Goal: Check status: Check status

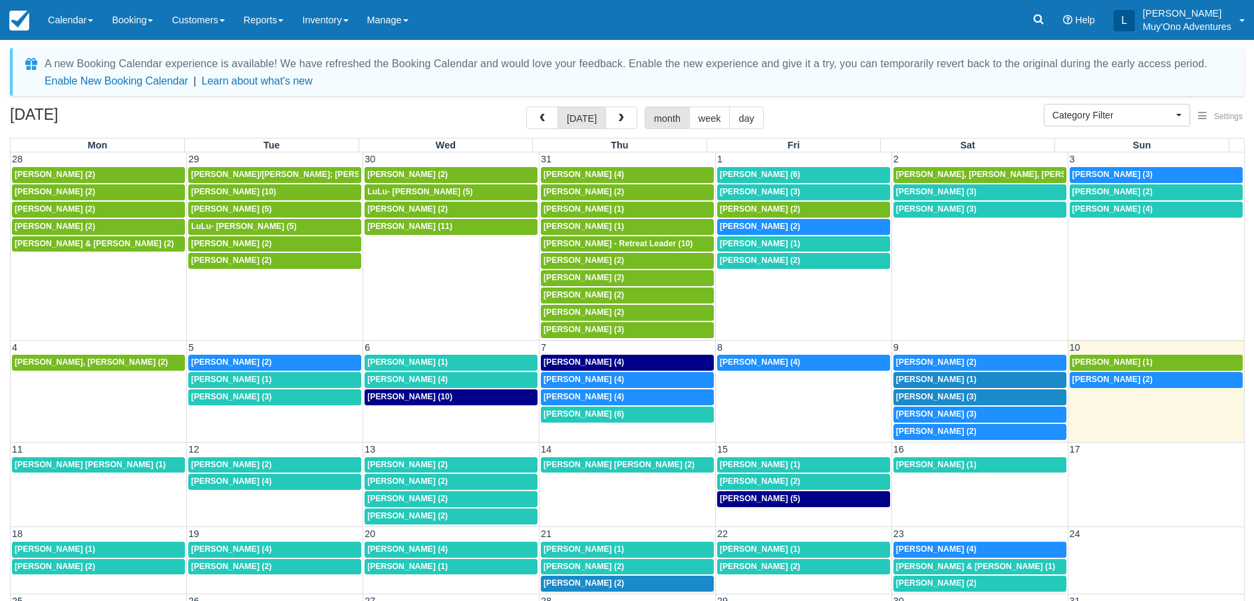
select select
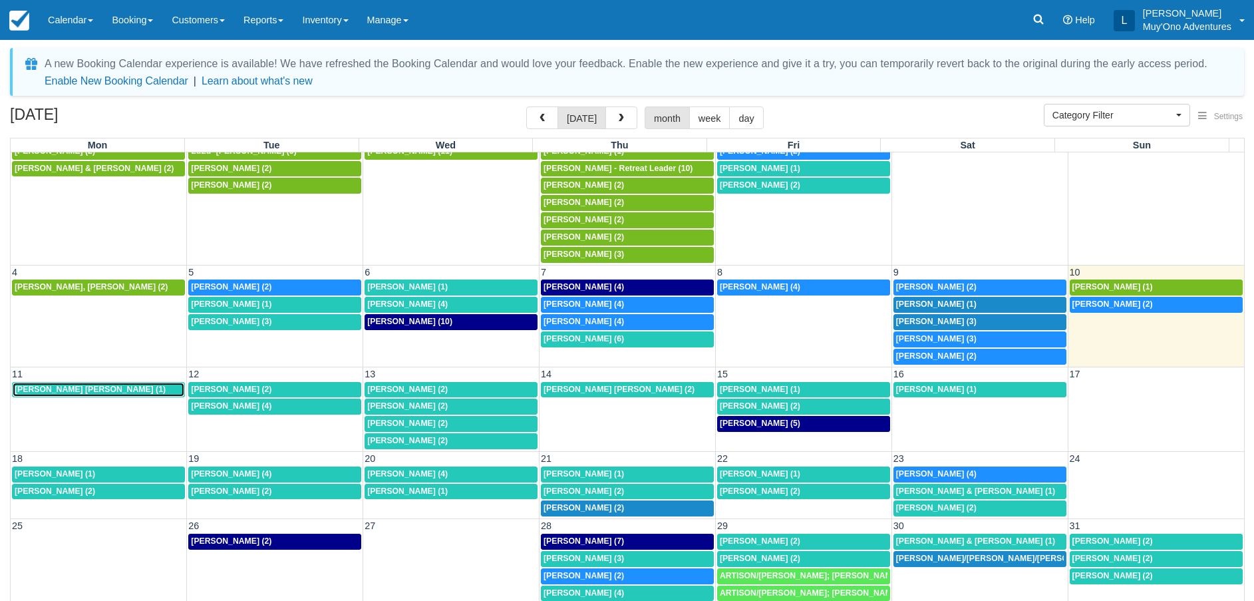
click at [96, 387] on span "Christopher Scott Gross (1)" at bounding box center [90, 389] width 151 height 9
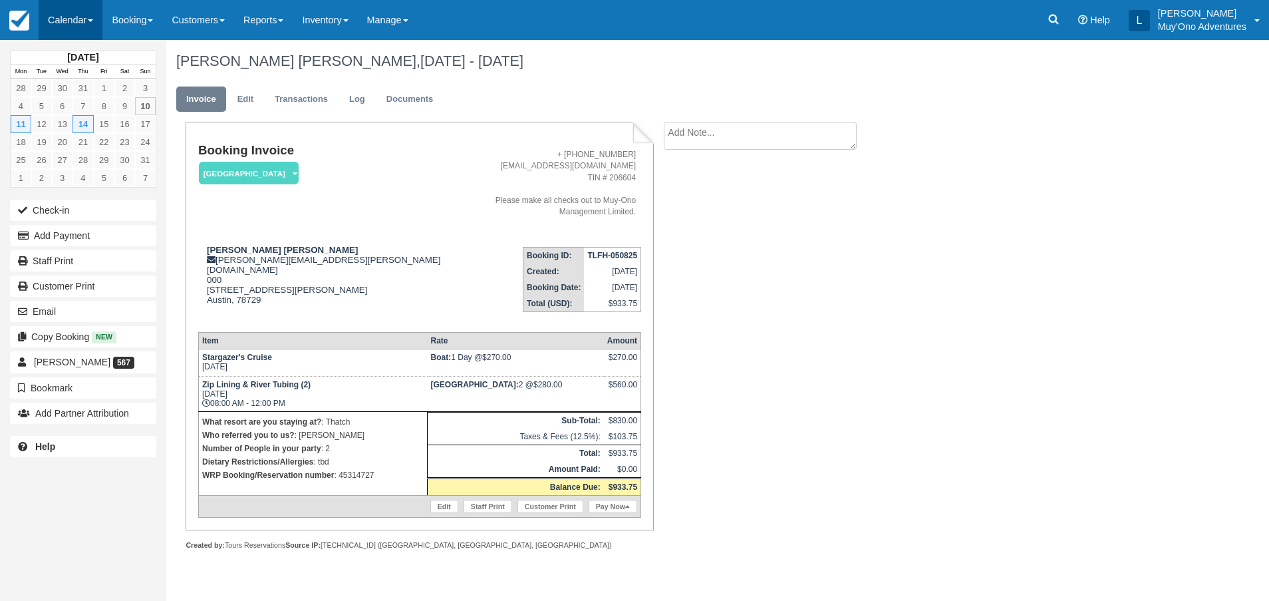
click at [86, 25] on link "Calendar" at bounding box center [71, 20] width 64 height 40
click at [84, 124] on link "Month" at bounding box center [91, 126] width 105 height 28
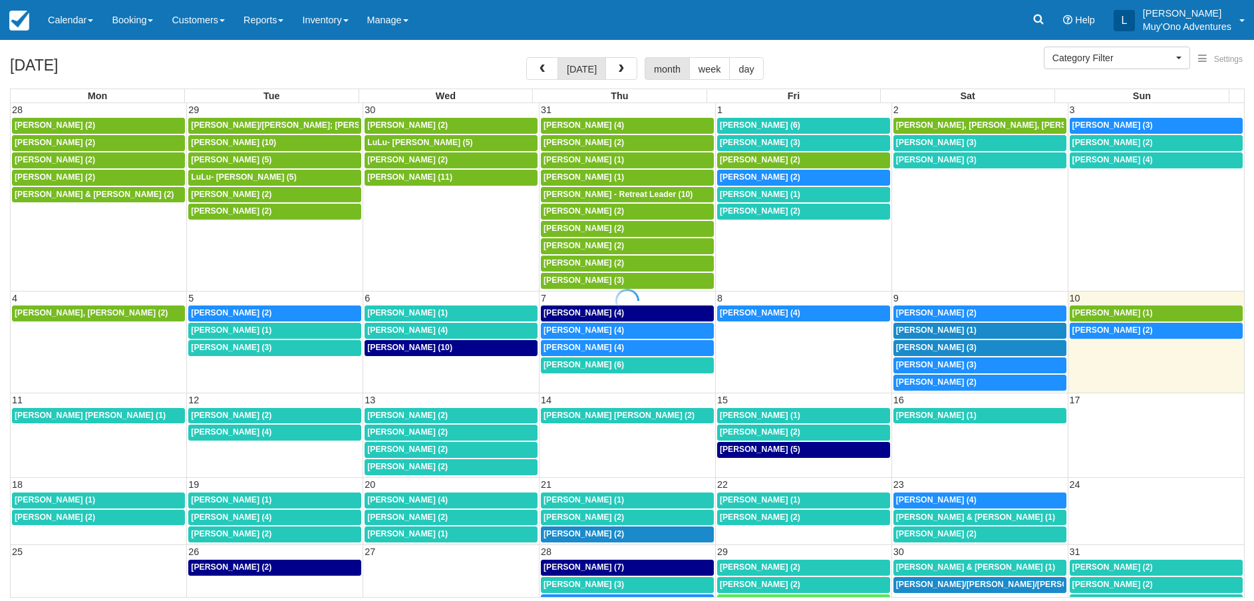
select select
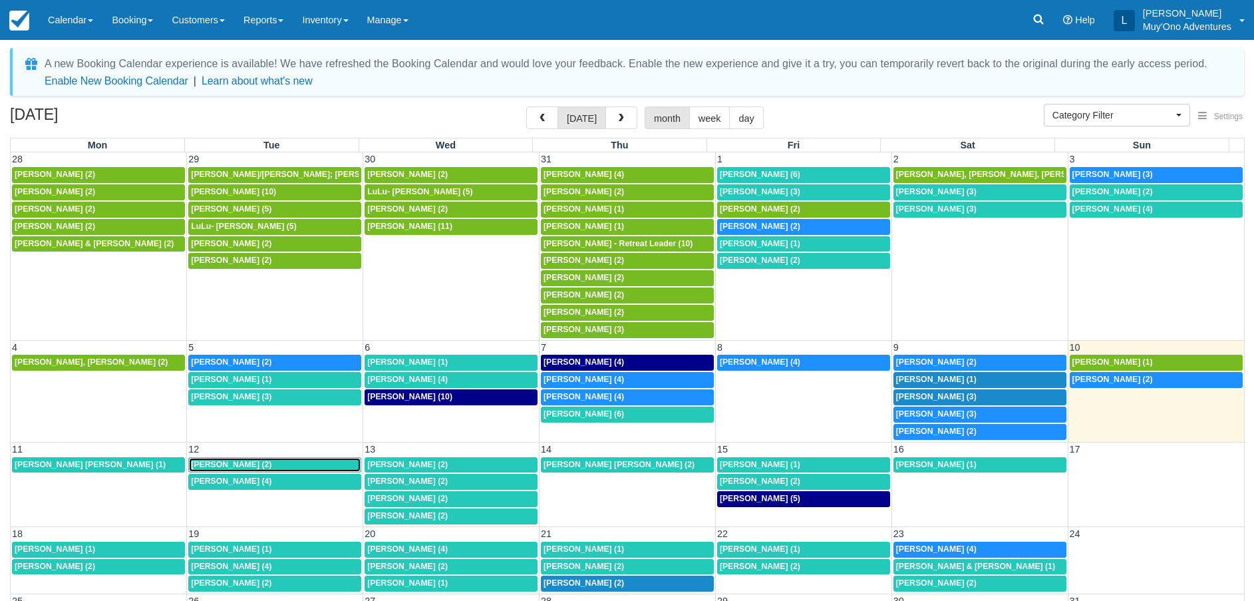
click at [271, 462] on span "Kristina Kenne Cooper (2)" at bounding box center [231, 464] width 80 height 9
select select
